Goal: Information Seeking & Learning: Understand process/instructions

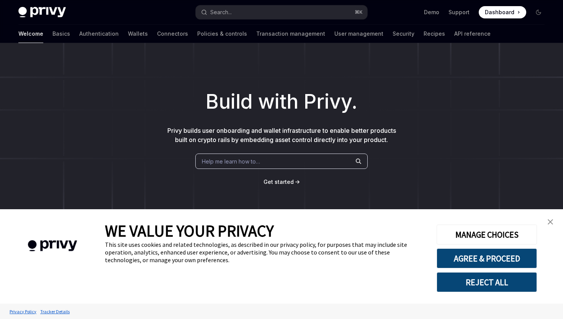
click at [547, 223] on link "close banner" at bounding box center [550, 221] width 15 height 15
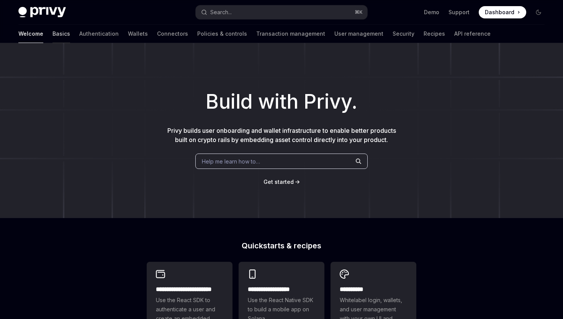
click at [53, 33] on link "Basics" at bounding box center [62, 34] width 18 height 18
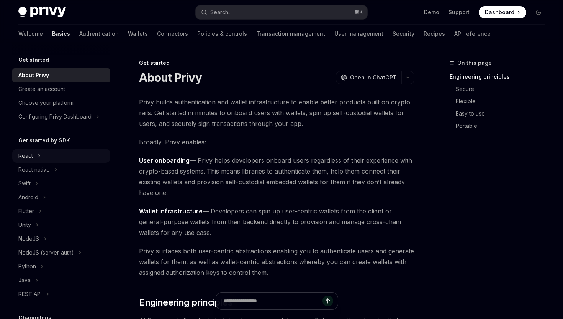
click at [47, 159] on div "React" at bounding box center [61, 156] width 98 height 14
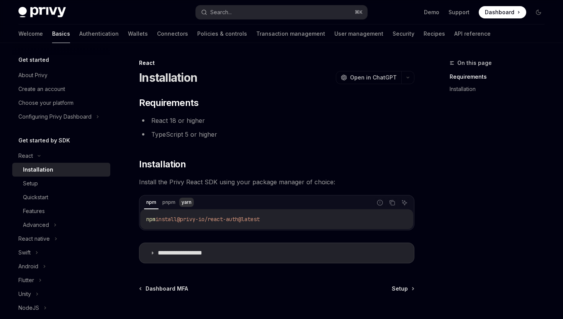
scroll to position [68, 0]
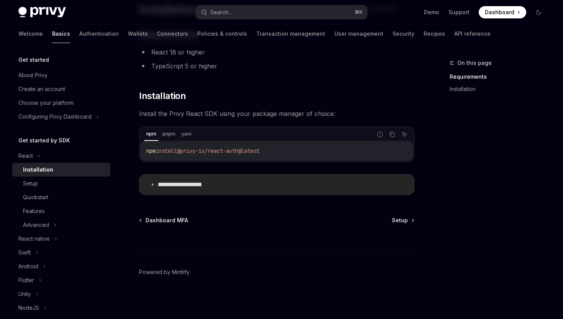
click at [341, 182] on summary "**********" at bounding box center [277, 184] width 275 height 20
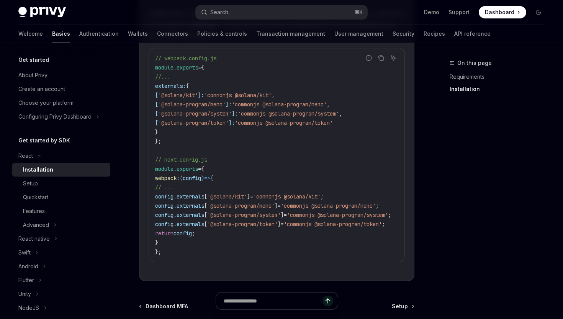
scroll to position [373, 0]
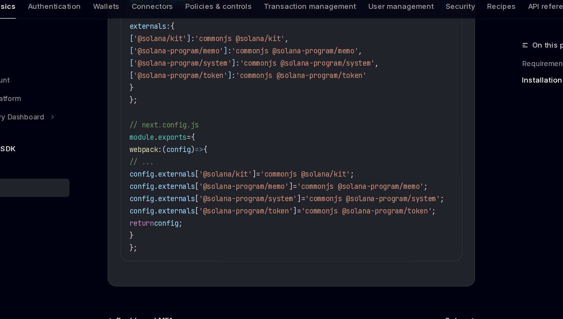
copy code "webpack : ( config ) => { // ... config . externals [ '@solana/kit' ] = 'common…"
drag, startPoint x: 173, startPoint y: 207, endPoint x: 156, endPoint y: 141, distance: 67.3
click at [156, 141] on code "// webpack.config.js module . exports = { //... externals: { [ '@solana/kit' ]:…" at bounding box center [282, 117] width 255 height 202
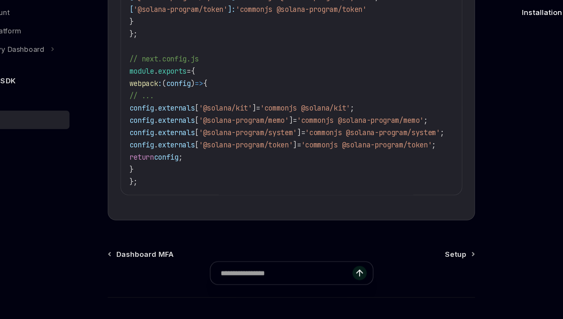
scroll to position [420, 0]
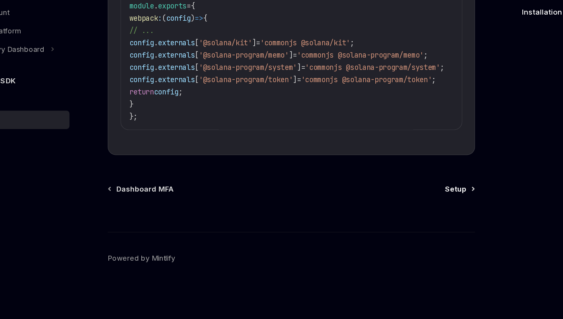
click at [396, 222] on span "Setup" at bounding box center [400, 221] width 16 height 8
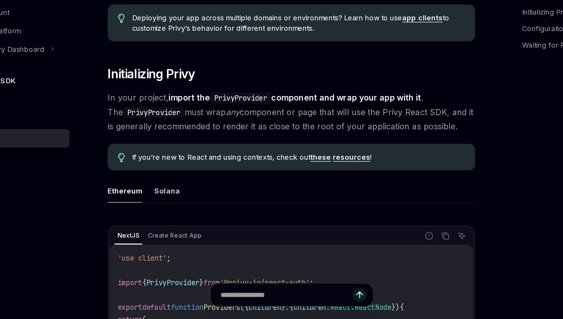
scroll to position [105, 0]
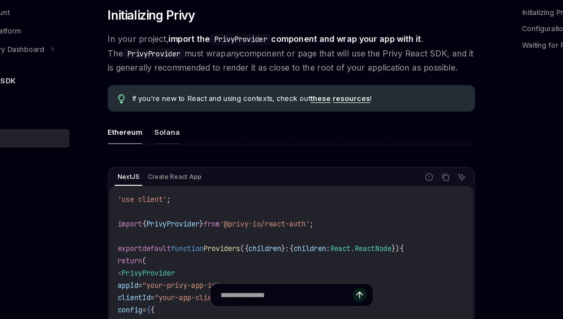
click at [179, 175] on button "Solana" at bounding box center [183, 178] width 19 height 18
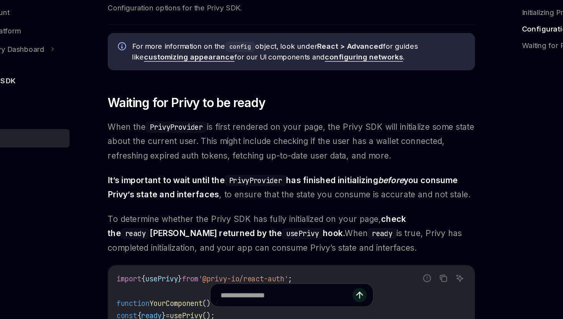
scroll to position [668, 0]
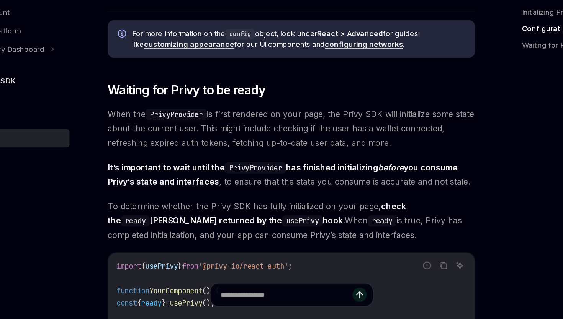
click at [311, 113] on link "configuring networks" at bounding box center [331, 113] width 59 height 7
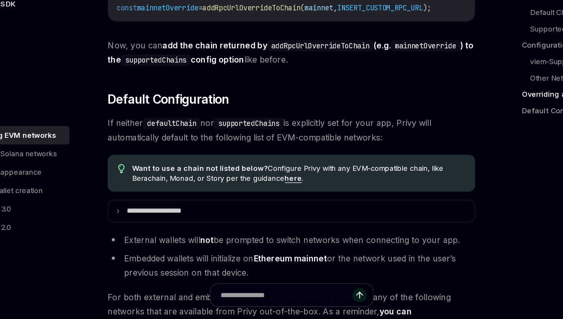
scroll to position [1814, 0]
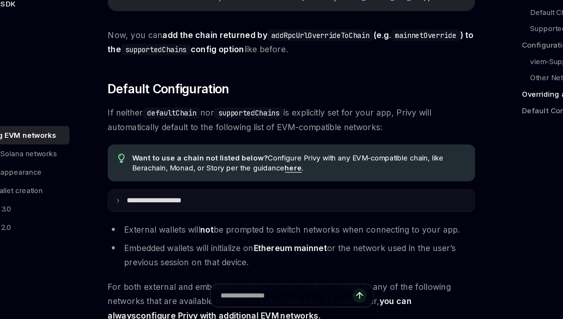
click at [225, 238] on summary "**********" at bounding box center [277, 230] width 275 height 16
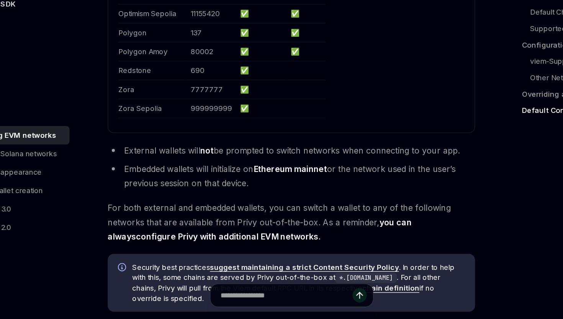
scroll to position [2355, 0]
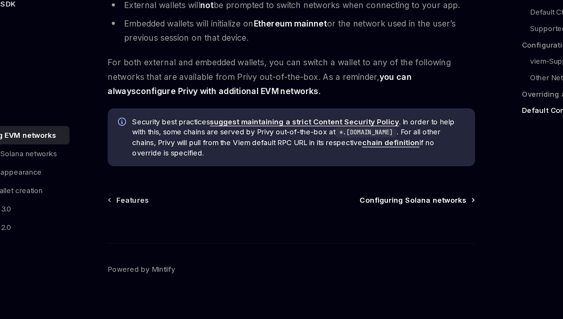
click at [341, 233] on span "Configuring Solana networks" at bounding box center [368, 230] width 80 height 8
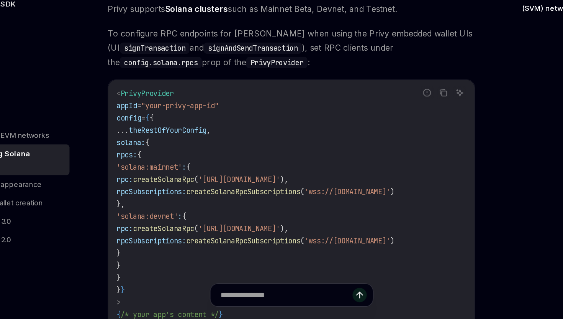
scroll to position [17, 0]
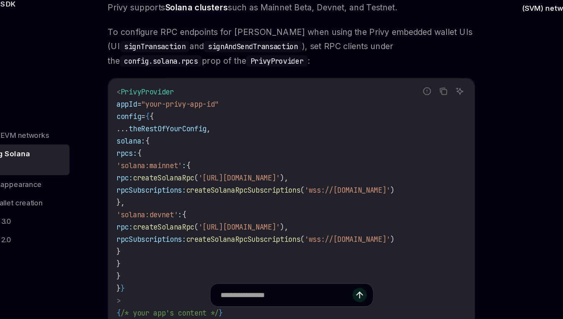
copy code "rpcs: { 'solana:mainnet' : { rpc: createSolanaRpc ( '[URL][DOMAIN_NAME]' ), rpc…"
drag, startPoint x: 170, startPoint y: 279, endPoint x: 159, endPoint y: 193, distance: 86.2
click at [159, 193] on code "< PrivyProvider appId = "your-privy-app-id" config = { { ... theRestOfYourConfi…" at bounding box center [277, 236] width 263 height 184
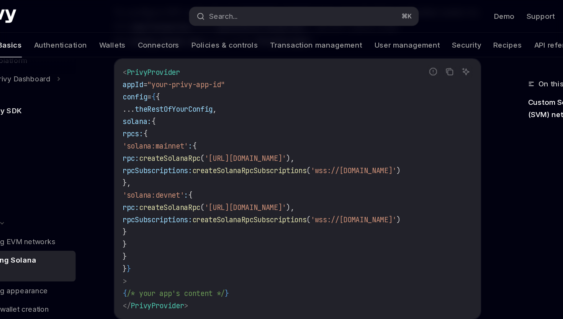
scroll to position [94, 0]
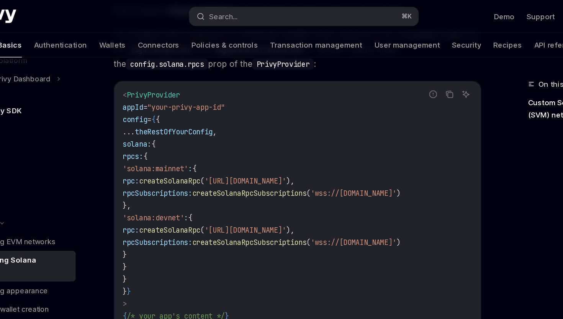
click at [239, 110] on code "< PrivyProvider appId = "your-privy-app-id" config = { { ... theRestOfYourConfi…" at bounding box center [277, 158] width 263 height 184
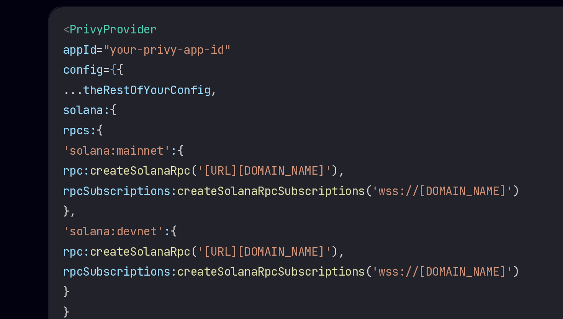
scroll to position [255, 0]
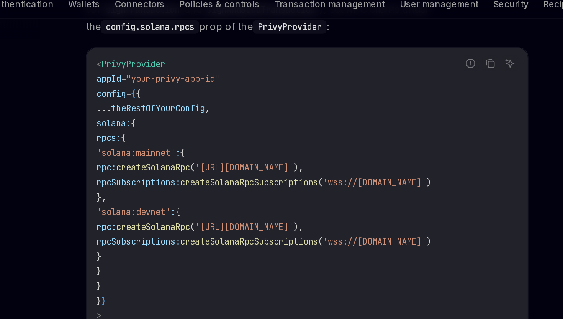
copy code "solana: { rpcs: { 'solana:mainnet' : { rpc: createSolanaRpc ( '[URL][DOMAIN_NAM…"
drag, startPoint x: 162, startPoint y: 210, endPoint x: 157, endPoint y: 107, distance: 104.0
click at [157, 107] on code "< PrivyProvider appId = "your-privy-app-id" config = { { ... theRestOfYourConfi…" at bounding box center [277, 158] width 263 height 184
click at [204, 136] on span "createSolanaRpc" at bounding box center [181, 135] width 46 height 7
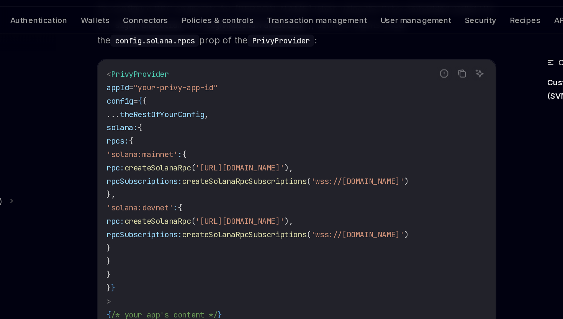
click at [204, 171] on span "createSolanaRpc" at bounding box center [181, 172] width 46 height 7
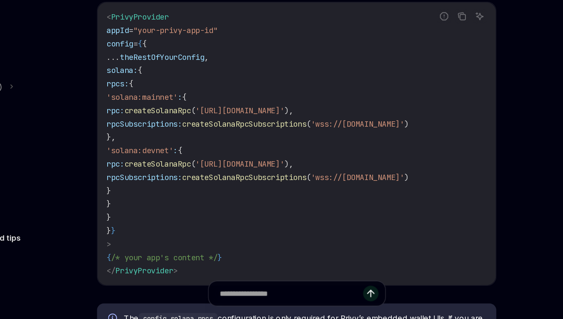
scroll to position [94, 0]
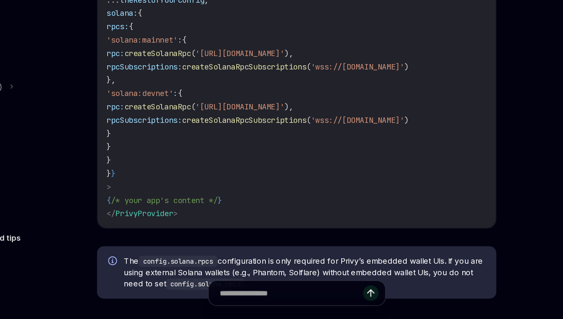
click at [212, 250] on code "< PrivyProvider appId = "your-privy-app-id" config = { { ... theRestOfYourConfi…" at bounding box center [277, 158] width 263 height 184
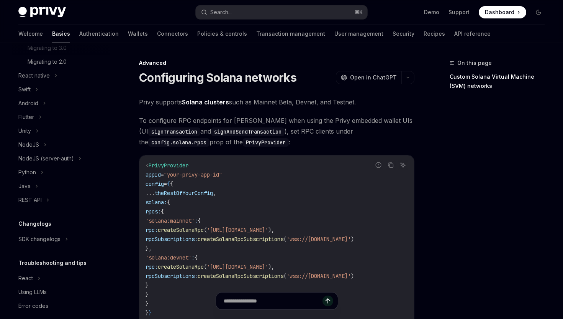
scroll to position [63, 0]
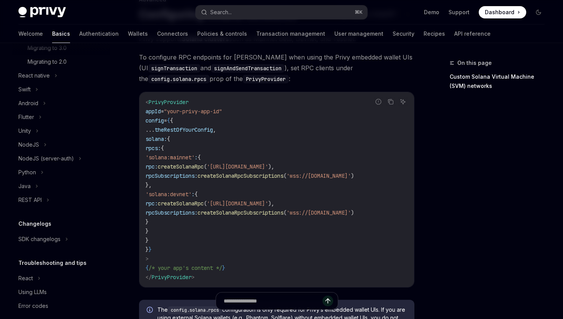
click at [204, 203] on span "createSolanaRpc" at bounding box center [181, 203] width 46 height 7
copy span "createSolanaRpc"
click at [47, 181] on div "Java" at bounding box center [61, 186] width 98 height 14
type textarea "*"
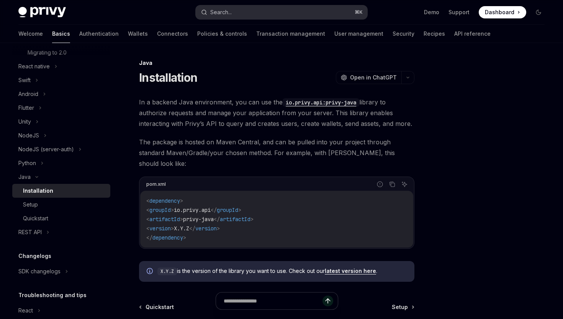
click at [214, 9] on div "Search..." at bounding box center [220, 12] width 21 height 9
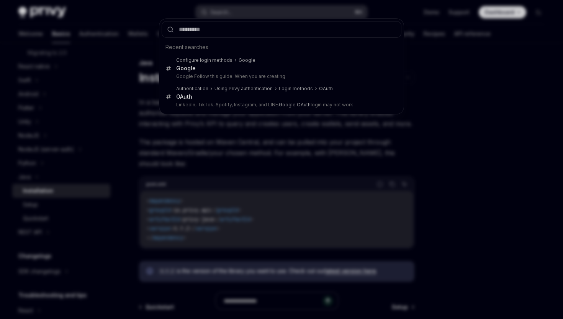
type input "**********"
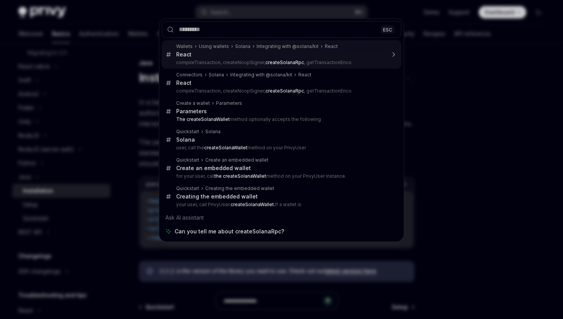
type textarea "*"
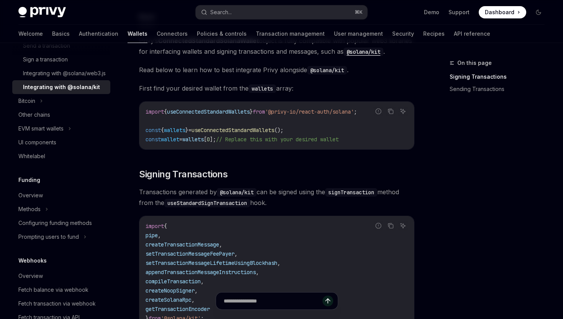
scroll to position [165, 0]
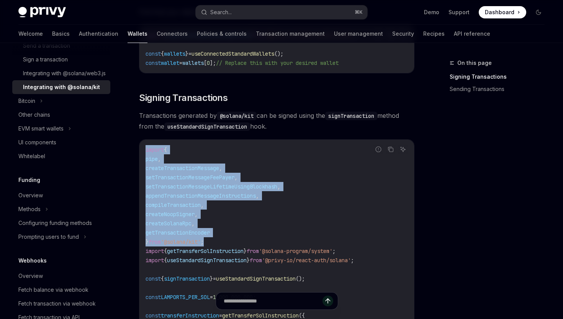
copy code "import { pipe , createTransactionMessage , setTransactionMessageFeePayer , setT…"
drag, startPoint x: 215, startPoint y: 240, endPoint x: 146, endPoint y: 148, distance: 113.9
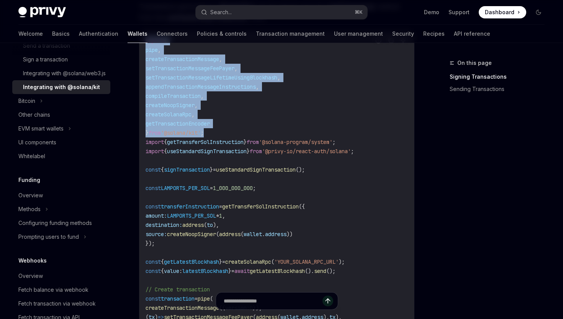
scroll to position [304, 0]
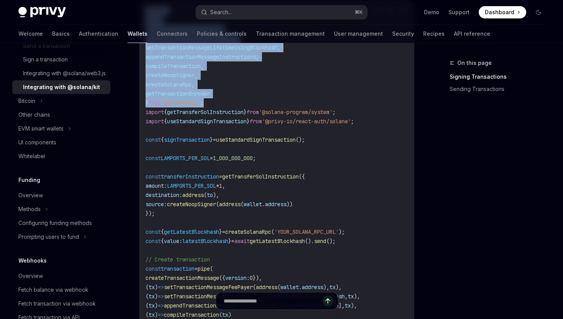
click at [290, 174] on span "getTransferSolInstruction" at bounding box center [260, 176] width 77 height 7
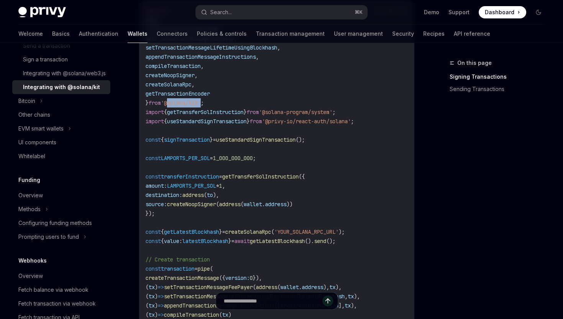
copy span "@solana/kit"
drag, startPoint x: 207, startPoint y: 105, endPoint x: 171, endPoint y: 105, distance: 35.3
click at [171, 105] on span "'@solana/kit'" at bounding box center [181, 102] width 40 height 7
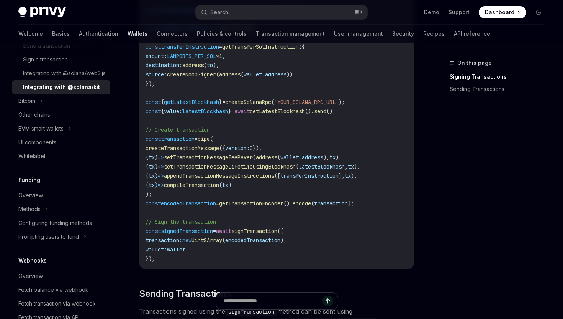
scroll to position [476, 0]
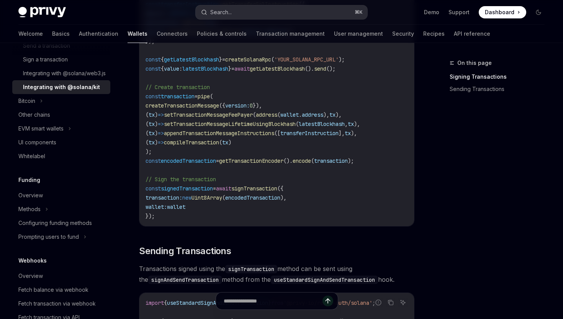
click at [223, 18] on button "Search... ⌘ K" at bounding box center [281, 12] width 171 height 14
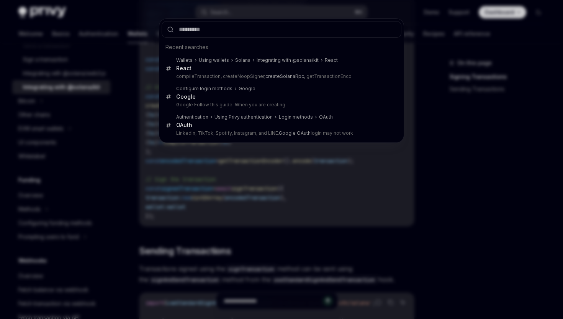
click at [130, 47] on div "Recent searches Wallets Using wallets Solana Integrating with @solana/kit React…" at bounding box center [281, 159] width 563 height 319
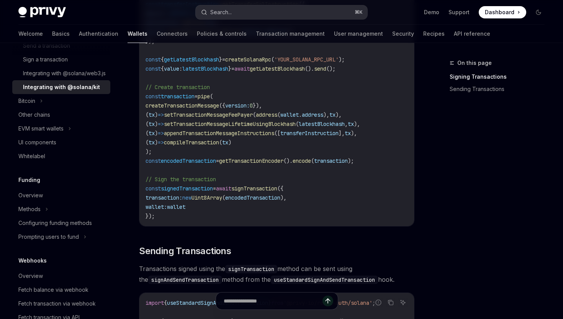
click at [249, 15] on button "Search... ⌘ K" at bounding box center [281, 12] width 171 height 14
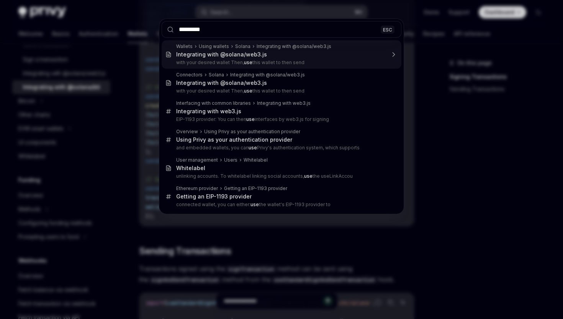
type input "**********"
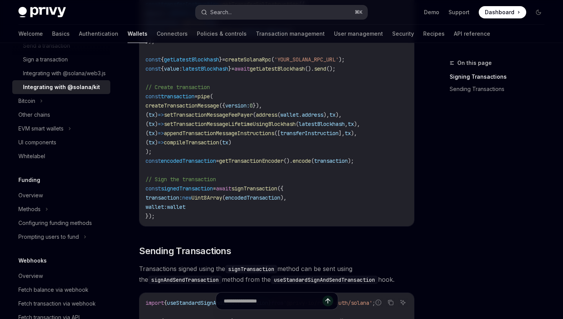
type textarea "*"
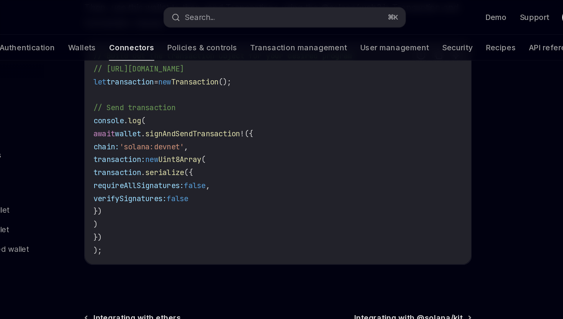
scroll to position [239, 0]
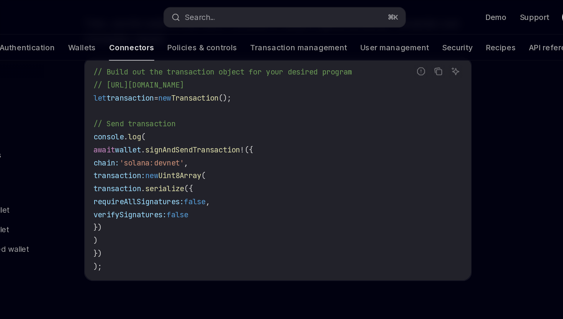
click at [190, 146] on span "requireAllSignatures:" at bounding box center [178, 143] width 64 height 7
copy code "requireAllSignatures: false , verifySignatures: false"
drag, startPoint x: 251, startPoint y: 157, endPoint x: 166, endPoint y: 146, distance: 85.4
click at [166, 146] on code "// Build out the transaction object for your desired program // [URL][DOMAIN_NA…" at bounding box center [277, 119] width 263 height 147
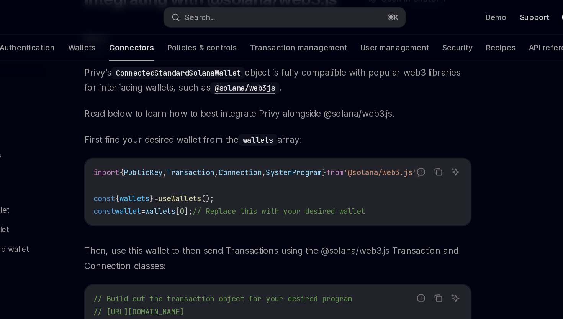
scroll to position [37, 0]
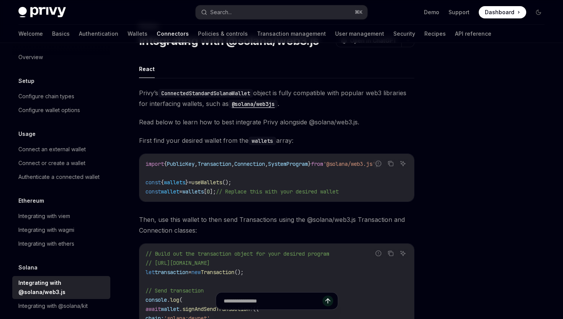
click at [498, 14] on span "Dashboard" at bounding box center [500, 12] width 30 height 8
